Goal: Information Seeking & Learning: Check status

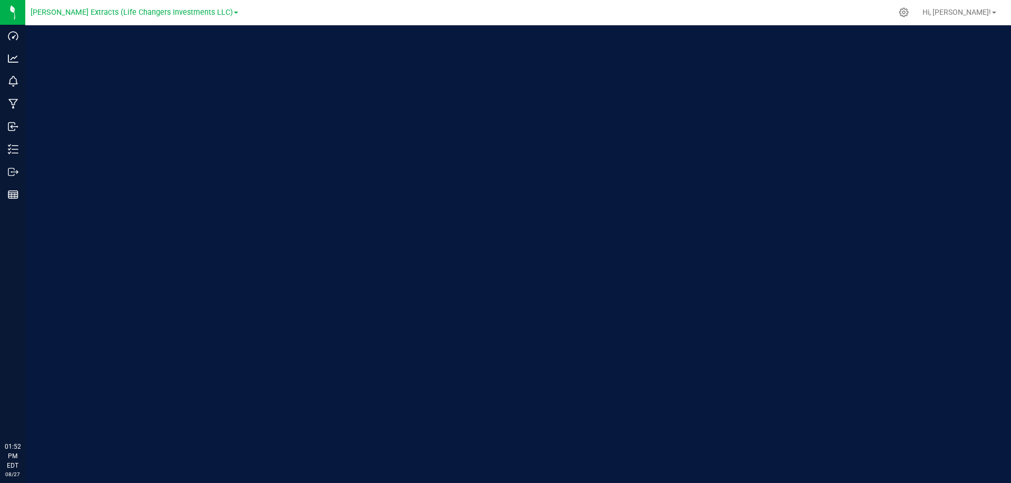
drag, startPoint x: 399, startPoint y: 11, endPoint x: 331, endPoint y: 40, distance: 73.7
click at [400, 11] on div at bounding box center [566, 12] width 649 height 21
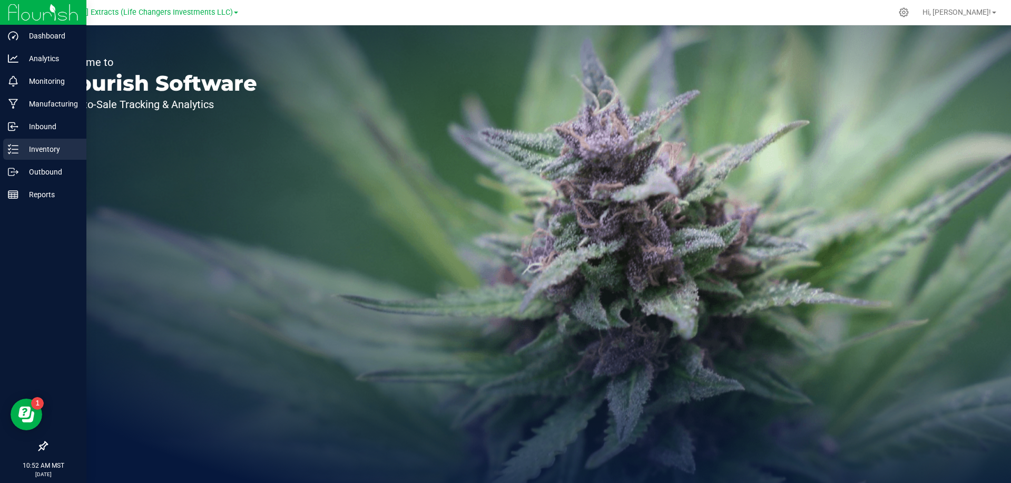
click at [22, 143] on p "Inventory" at bounding box center [49, 149] width 63 height 13
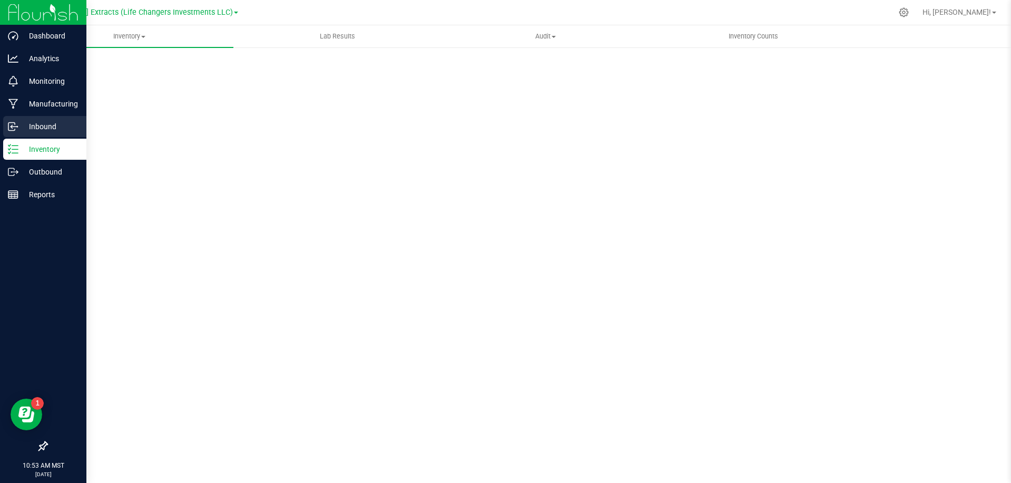
click at [42, 127] on p "Inbound" at bounding box center [49, 126] width 63 height 13
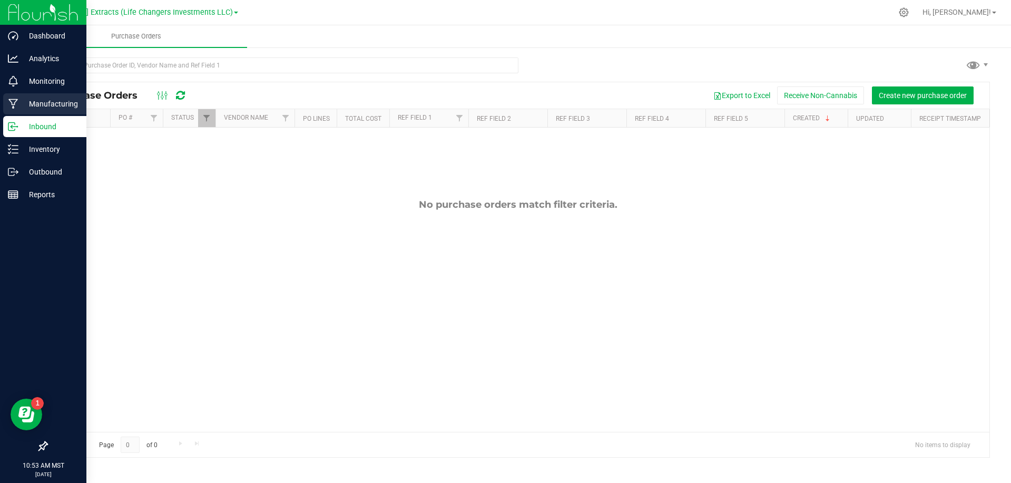
click at [13, 106] on icon at bounding box center [12, 104] width 9 height 10
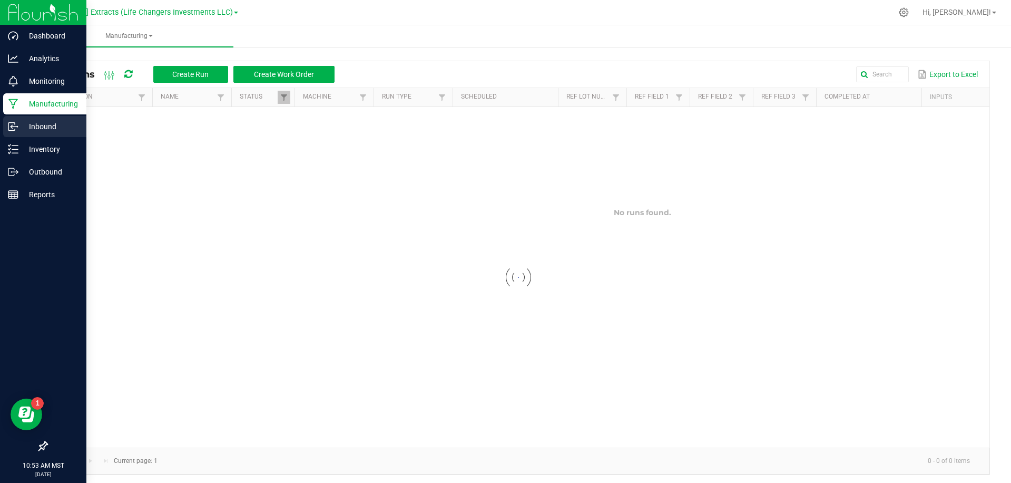
click at [25, 128] on p "Inbound" at bounding box center [49, 126] width 63 height 13
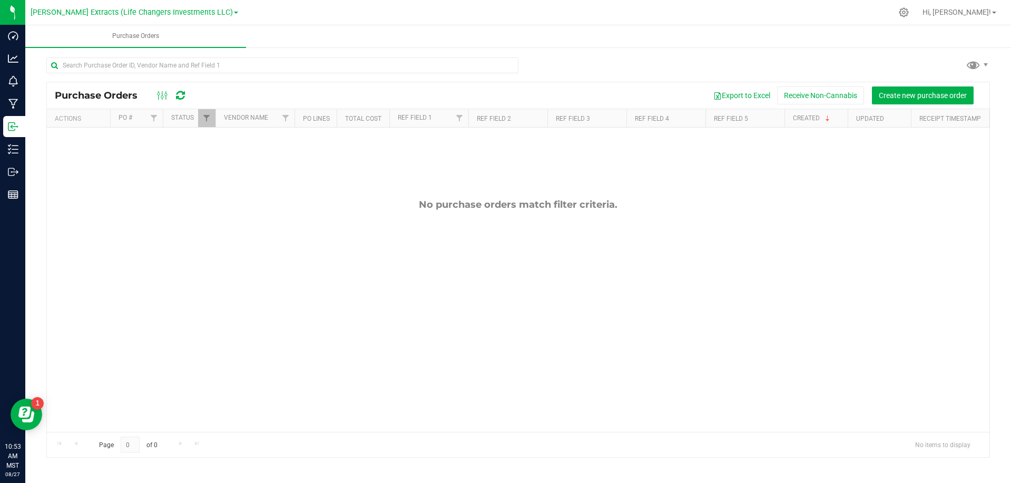
click at [411, 88] on div "Export to Excel Receive Non-Cannabis Create new purchase order" at bounding box center [588, 95] width 785 height 18
drag, startPoint x: 204, startPoint y: 118, endPoint x: 209, endPoint y: 126, distance: 9.2
click at [205, 118] on span "Filter" at bounding box center [206, 118] width 8 height 8
click at [225, 153] on div "Select All Cancelled Closed Created Receiving complete Receiving partial 3 item…" at bounding box center [258, 208] width 121 height 162
click at [227, 160] on span "Select All" at bounding box center [233, 163] width 26 height 6
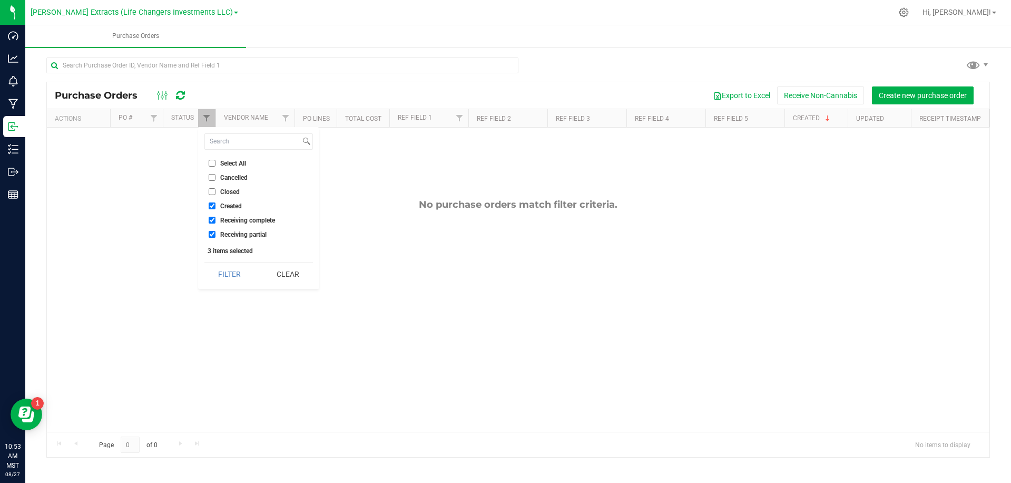
click at [215, 160] on input "Select All" at bounding box center [212, 163] width 7 height 7
checkbox input "true"
click at [240, 273] on button "Filter" at bounding box center [229, 273] width 51 height 23
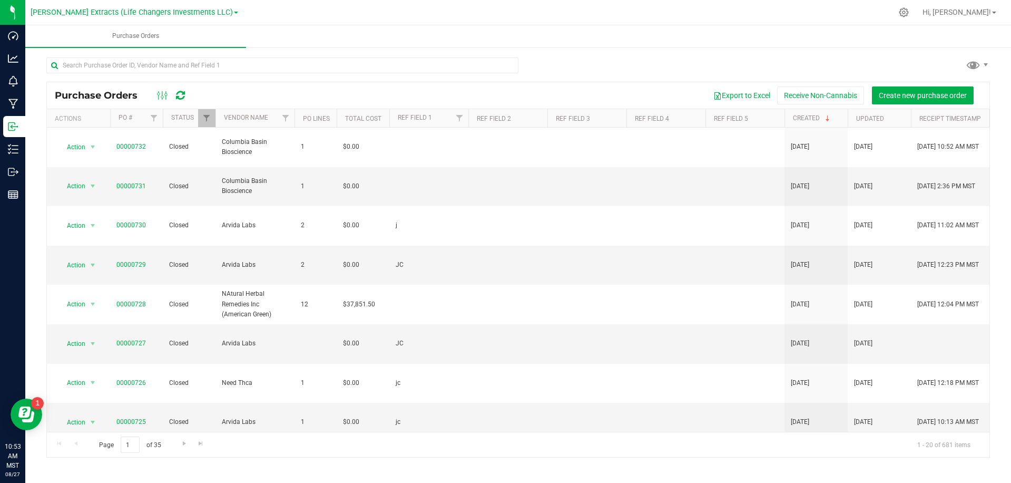
click at [464, 91] on div "Export to Excel Receive Non-Cannabis Create new purchase order" at bounding box center [588, 95] width 785 height 18
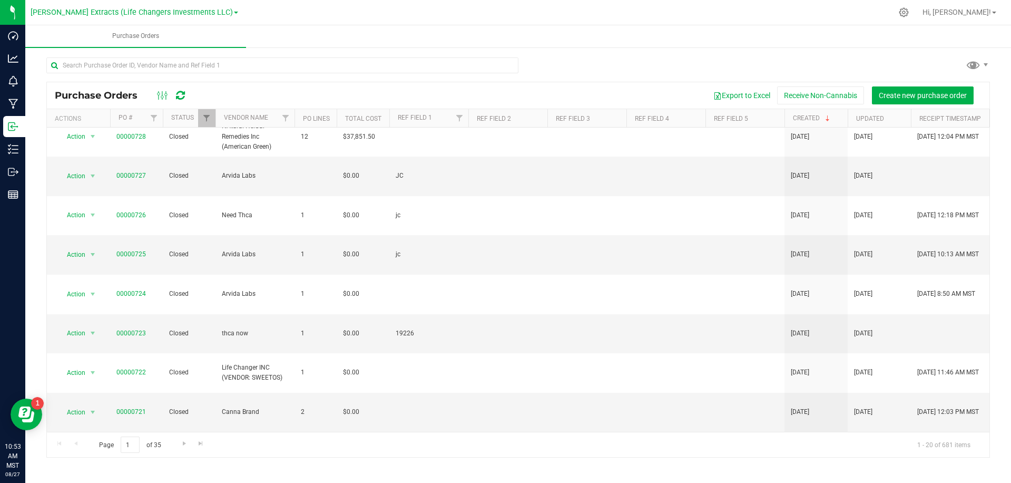
scroll to position [169, 0]
click at [132, 406] on link "00000721" at bounding box center [130, 409] width 29 height 7
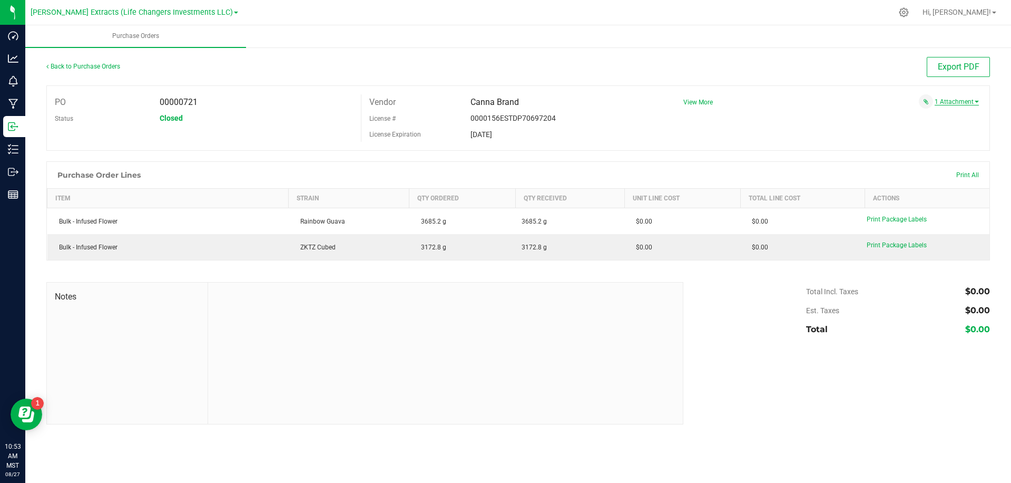
click at [942, 99] on link "1 Attachment" at bounding box center [956, 101] width 44 height 7
click at [930, 114] on span "Canna Band Prerolls In.3640 3660 [DATE].pdf" at bounding box center [904, 115] width 116 height 7
click at [154, 66] on div "Back to Purchase Orders" at bounding box center [164, 66] width 236 height 19
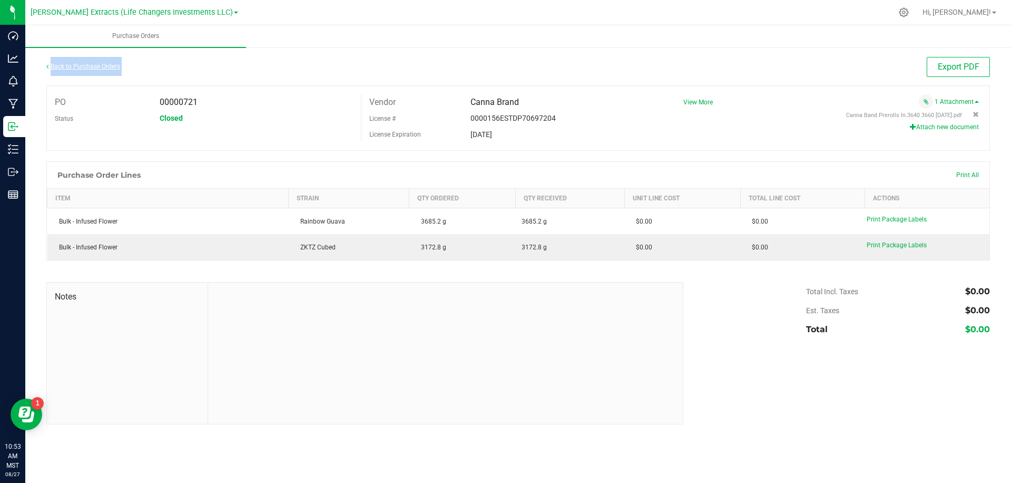
click at [75, 67] on link "Back to Purchase Orders" at bounding box center [83, 66] width 74 height 7
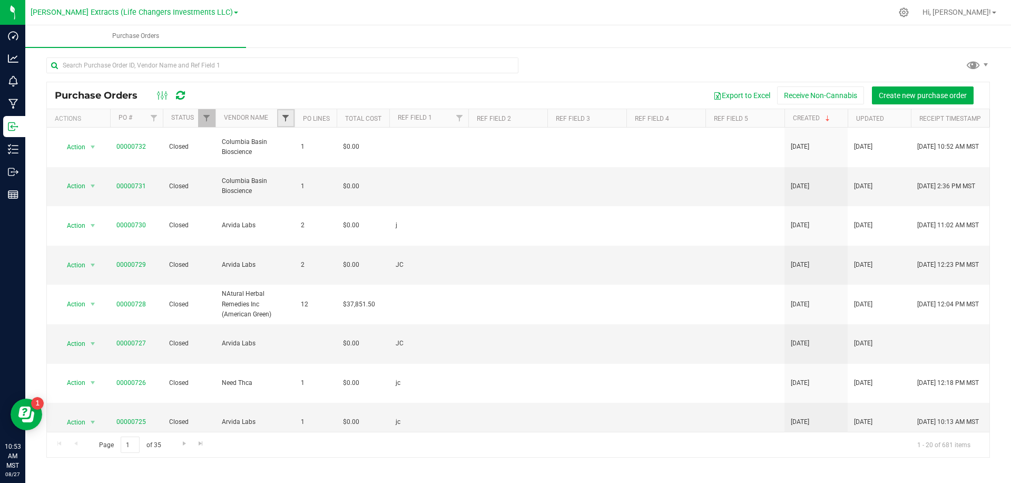
click at [284, 116] on span "Filter" at bounding box center [285, 118] width 8 height 8
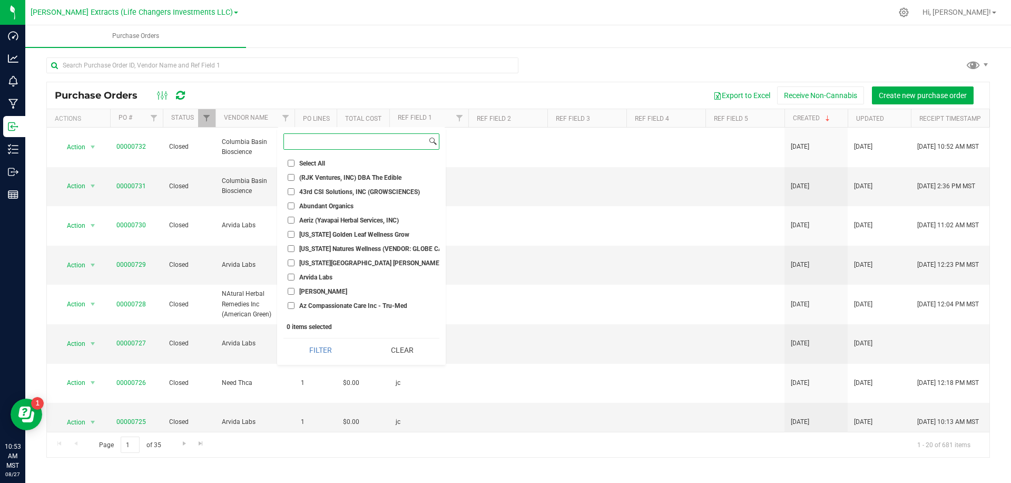
click at [318, 143] on input at bounding box center [355, 141] width 143 height 15
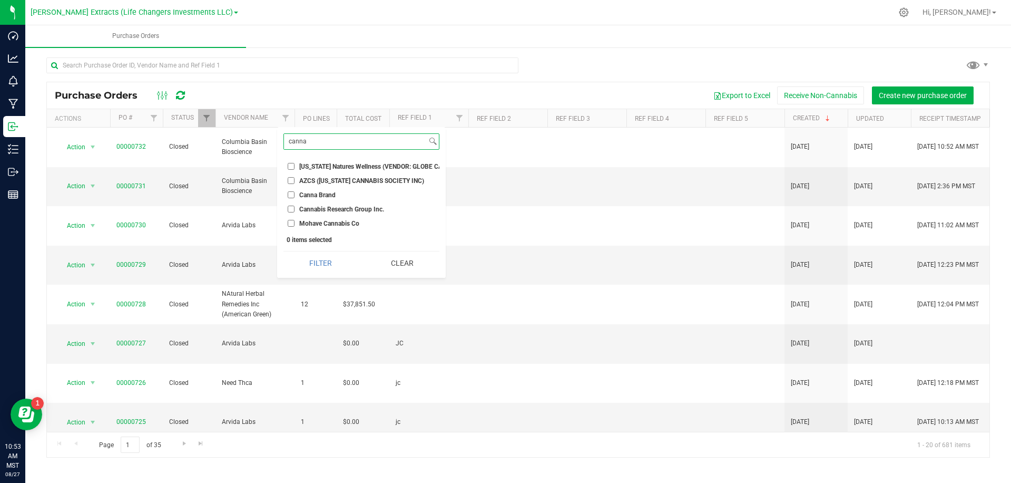
type input "canna"
click at [316, 196] on span "Canna Brand" at bounding box center [317, 195] width 36 height 6
click at [294, 196] on input "Canna Brand" at bounding box center [291, 194] width 7 height 7
checkbox input "true"
click at [324, 264] on button "Filter" at bounding box center [320, 262] width 74 height 23
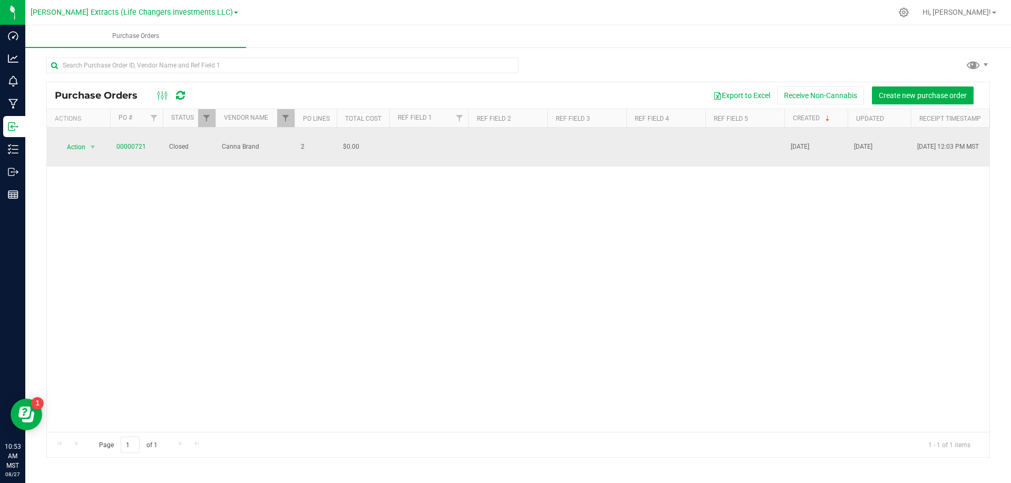
click at [248, 134] on td "Canna Brand" at bounding box center [254, 146] width 79 height 39
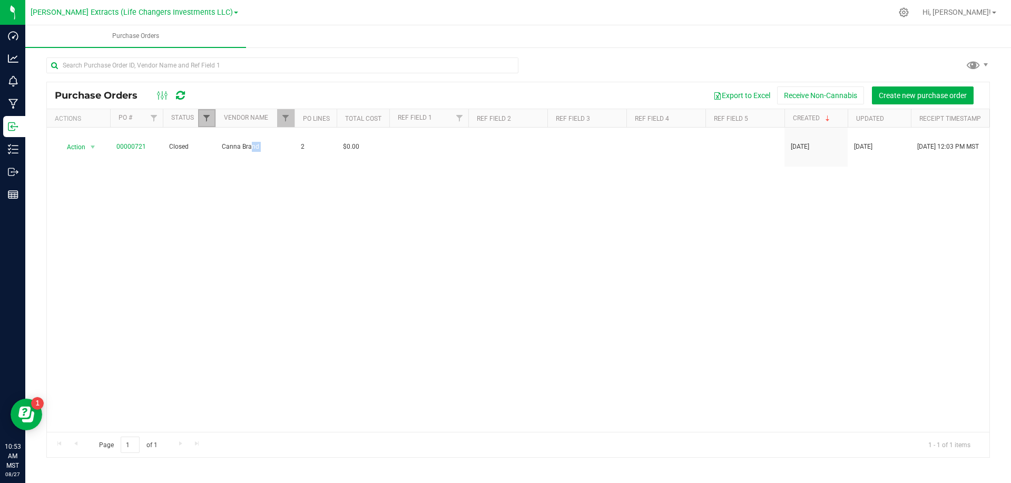
click at [204, 120] on span "Filter" at bounding box center [206, 118] width 8 height 8
drag, startPoint x: 311, startPoint y: 82, endPoint x: 279, endPoint y: 119, distance: 48.9
click at [311, 82] on div "Purchase Orders Export to Excel Receive Non-Cannabis Create new purchase order" at bounding box center [518, 95] width 942 height 26
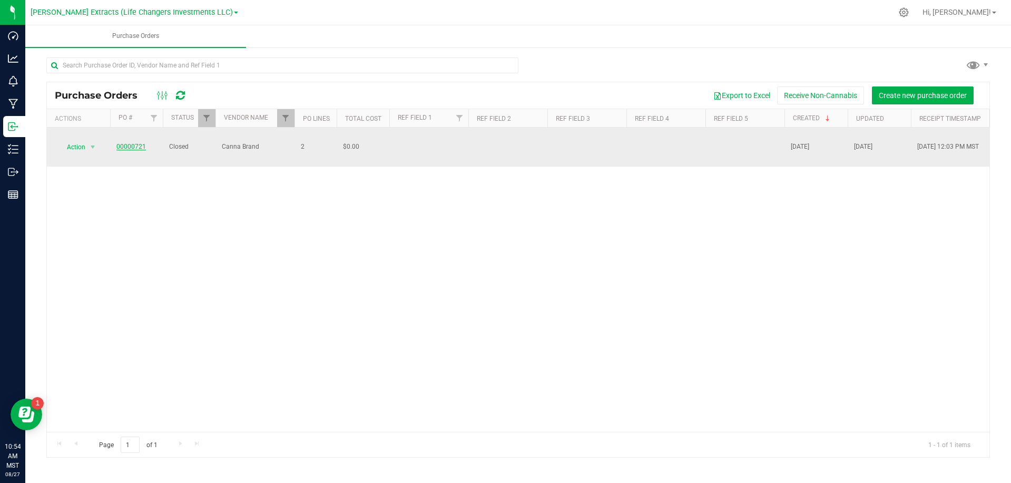
click at [131, 145] on link "00000721" at bounding box center [130, 146] width 29 height 7
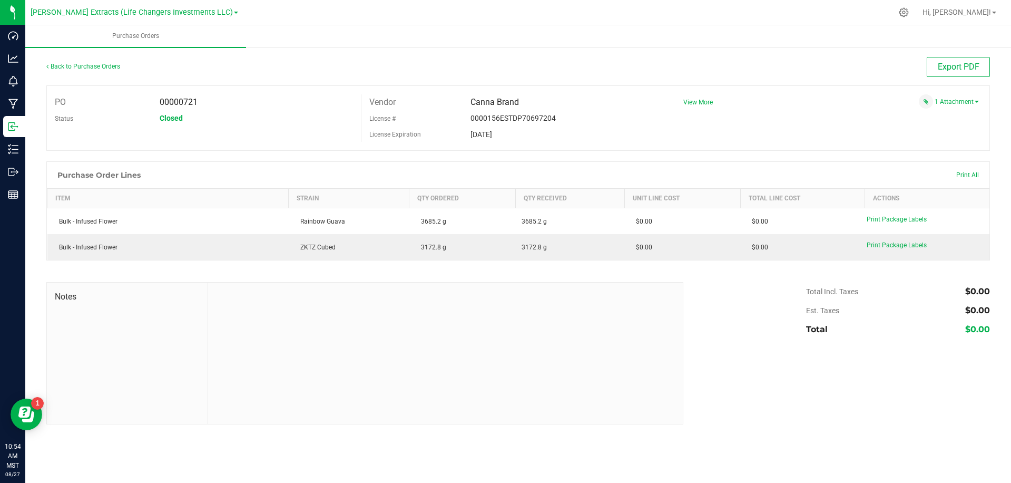
click at [496, 170] on div "Purchase Order Lines Print All" at bounding box center [518, 175] width 942 height 26
click at [498, 170] on div "Purchase Order Lines Print All" at bounding box center [518, 175] width 942 height 26
drag, startPoint x: 498, startPoint y: 170, endPoint x: 358, endPoint y: 176, distance: 139.7
click at [498, 170] on div "Purchase Order Lines Print All" at bounding box center [518, 175] width 942 height 26
click at [318, 114] on div "Closed" at bounding box center [257, 118] width 210 height 16
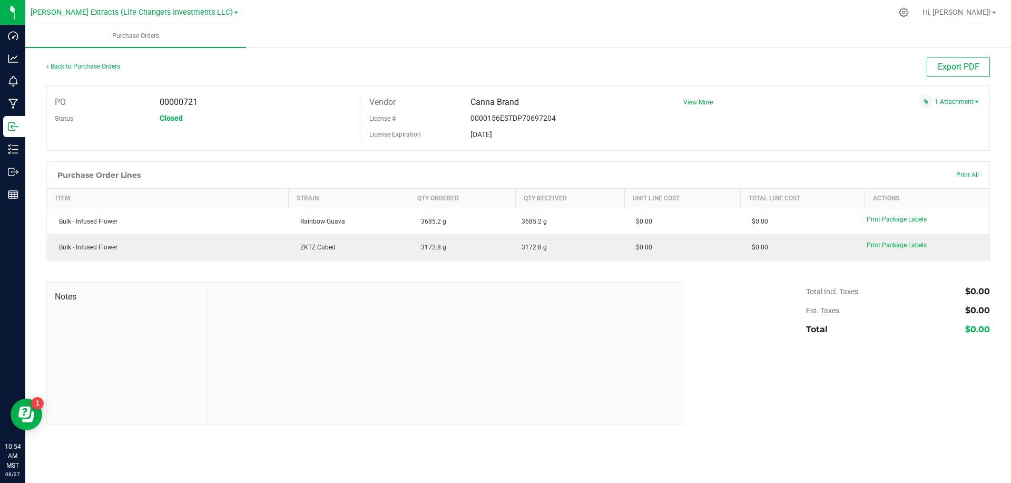
click at [262, 90] on div "PO 00000721 Status Closed Vendor Canna Brand License # 0000156ESTDP70697204 Lic…" at bounding box center [517, 117] width 943 height 65
click at [98, 68] on link "Back to Purchase Orders" at bounding box center [83, 66] width 74 height 7
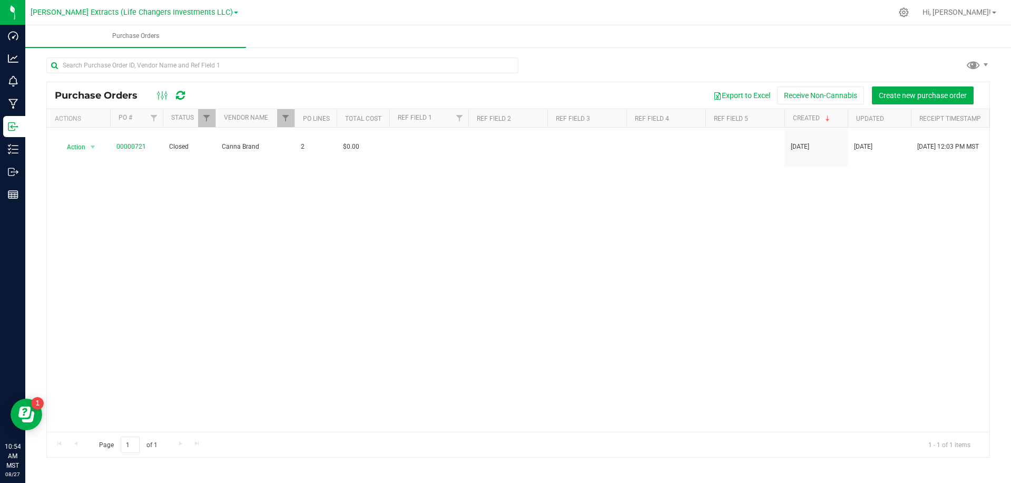
drag, startPoint x: 254, startPoint y: 16, endPoint x: 32, endPoint y: 96, distance: 236.9
click at [253, 16] on div at bounding box center [566, 12] width 649 height 21
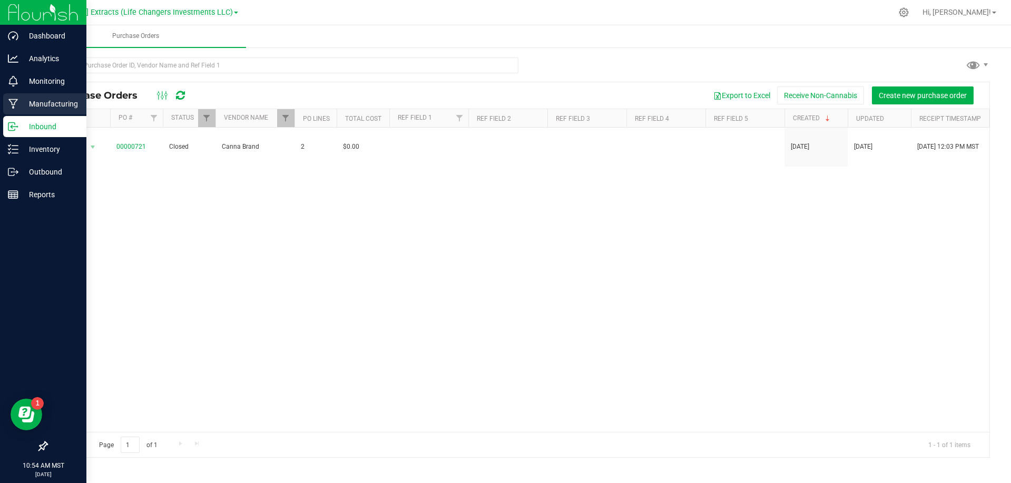
click at [13, 110] on div "Manufacturing" at bounding box center [44, 103] width 83 height 21
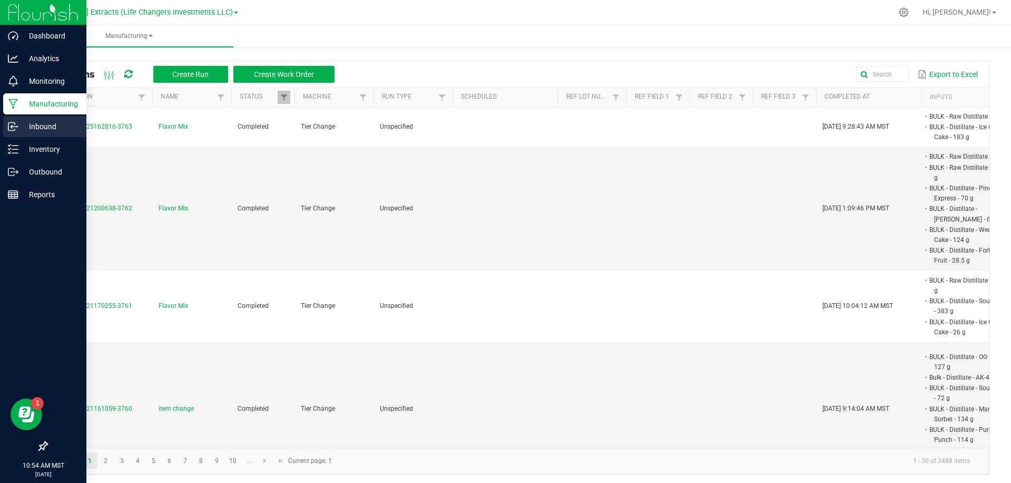
click at [58, 127] on p "Inbound" at bounding box center [49, 126] width 63 height 13
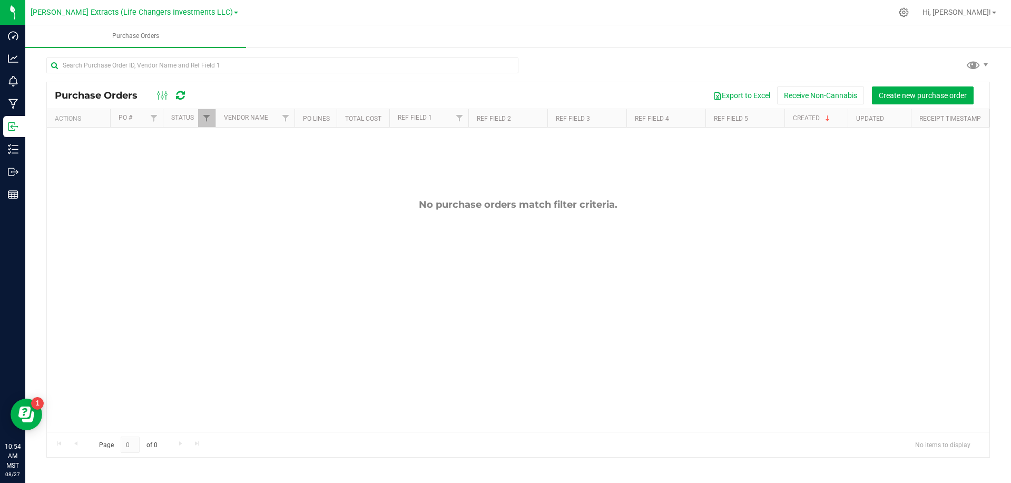
drag, startPoint x: 591, startPoint y: 68, endPoint x: 580, endPoint y: 66, distance: 11.3
click at [580, 66] on div at bounding box center [517, 69] width 943 height 24
